Goal: Use online tool/utility: Utilize a website feature to perform a specific function

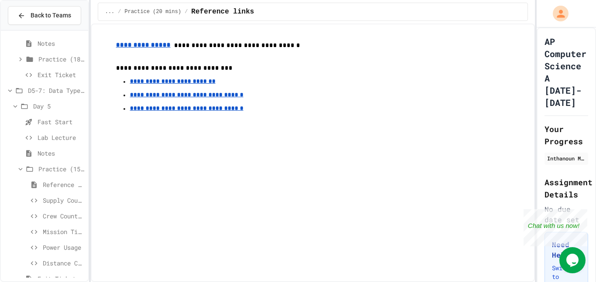
scroll to position [1146, 0]
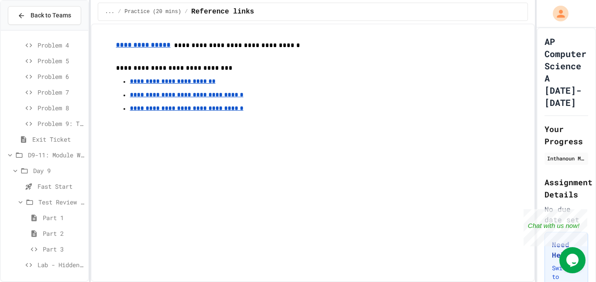
click at [52, 272] on div "Lab - Hidden Figures: Launch Weight Calculator" at bounding box center [44, 267] width 87 height 16
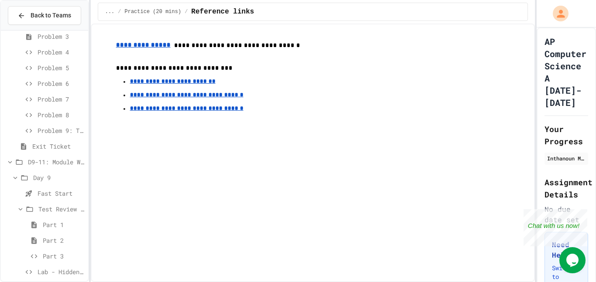
click at [57, 268] on span "Lab - Hidden Figures: Launch Weight Calculator" at bounding box center [61, 272] width 47 height 9
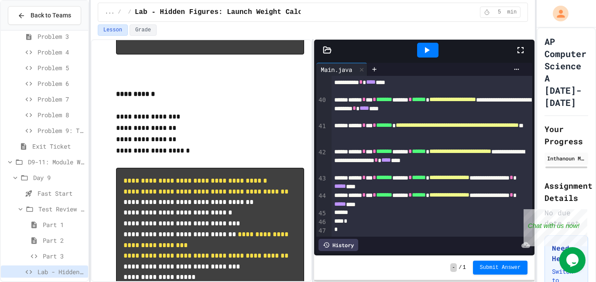
scroll to position [908, 0]
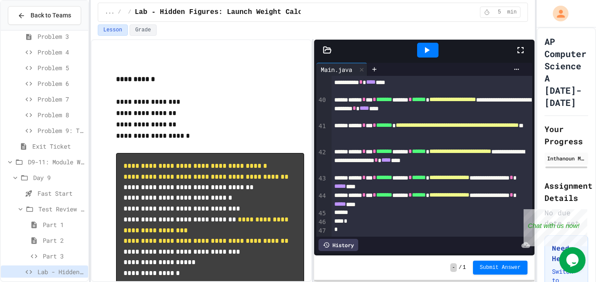
click at [432, 54] on icon at bounding box center [427, 50] width 10 height 10
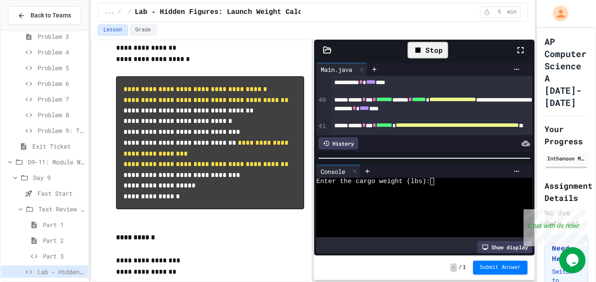
scroll to position [985, 0]
click at [447, 179] on div "Enter the cargo weight (lbs):" at bounding box center [420, 181] width 208 height 7
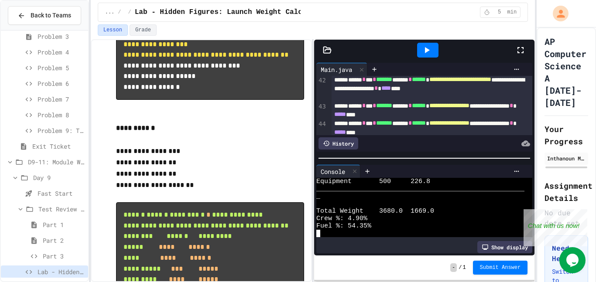
scroll to position [543, 0]
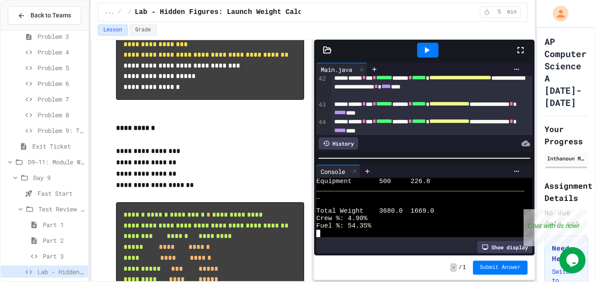
click at [429, 107] on span "**********" at bounding box center [449, 104] width 40 height 6
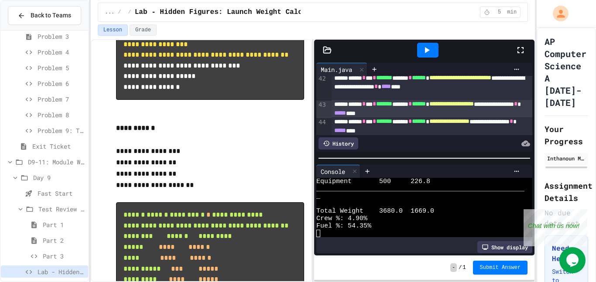
click at [429, 124] on span "**********" at bounding box center [449, 121] width 40 height 6
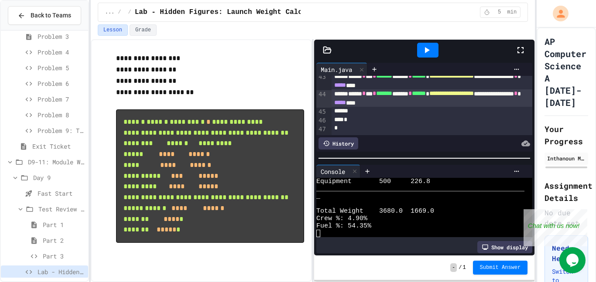
scroll to position [1242, 0]
click at [421, 59] on div at bounding box center [428, 50] width 30 height 24
click at [433, 50] on div at bounding box center [427, 50] width 21 height 15
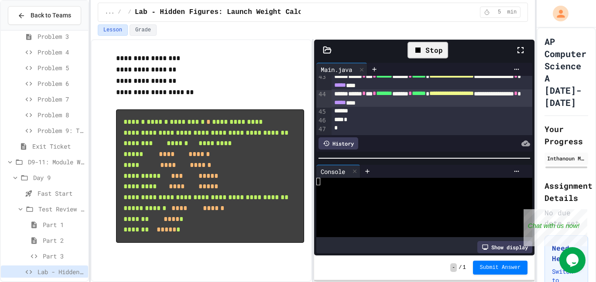
scroll to position [0, 0]
click at [369, 188] on div at bounding box center [420, 188] width 208 height 7
click at [427, 51] on div "Stop" at bounding box center [428, 50] width 41 height 17
click at [427, 51] on icon at bounding box center [427, 50] width 5 height 6
click at [373, 223] on div at bounding box center [420, 226] width 208 height 7
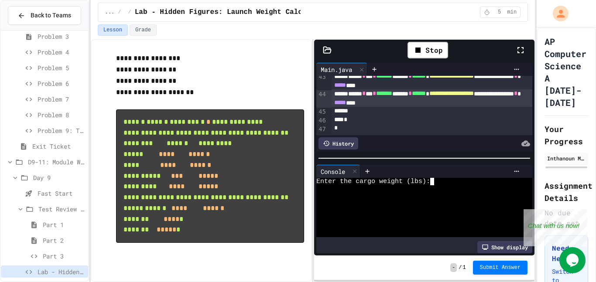
click at [467, 180] on div "Enter the cargo weight (lbs):" at bounding box center [420, 181] width 208 height 7
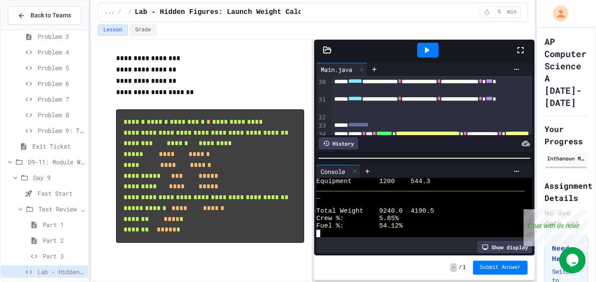
scroll to position [1280, 0]
click at [486, 264] on span "Submit Answer" at bounding box center [500, 267] width 41 height 7
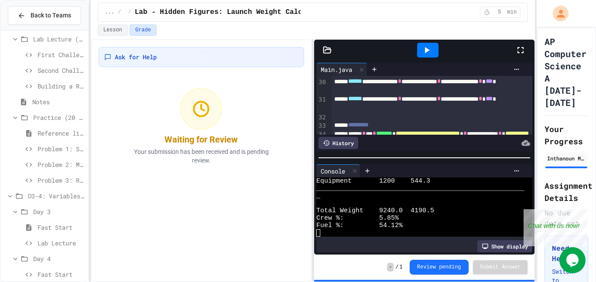
scroll to position [1146, 0]
